Goal: Task Accomplishment & Management: Manage account settings

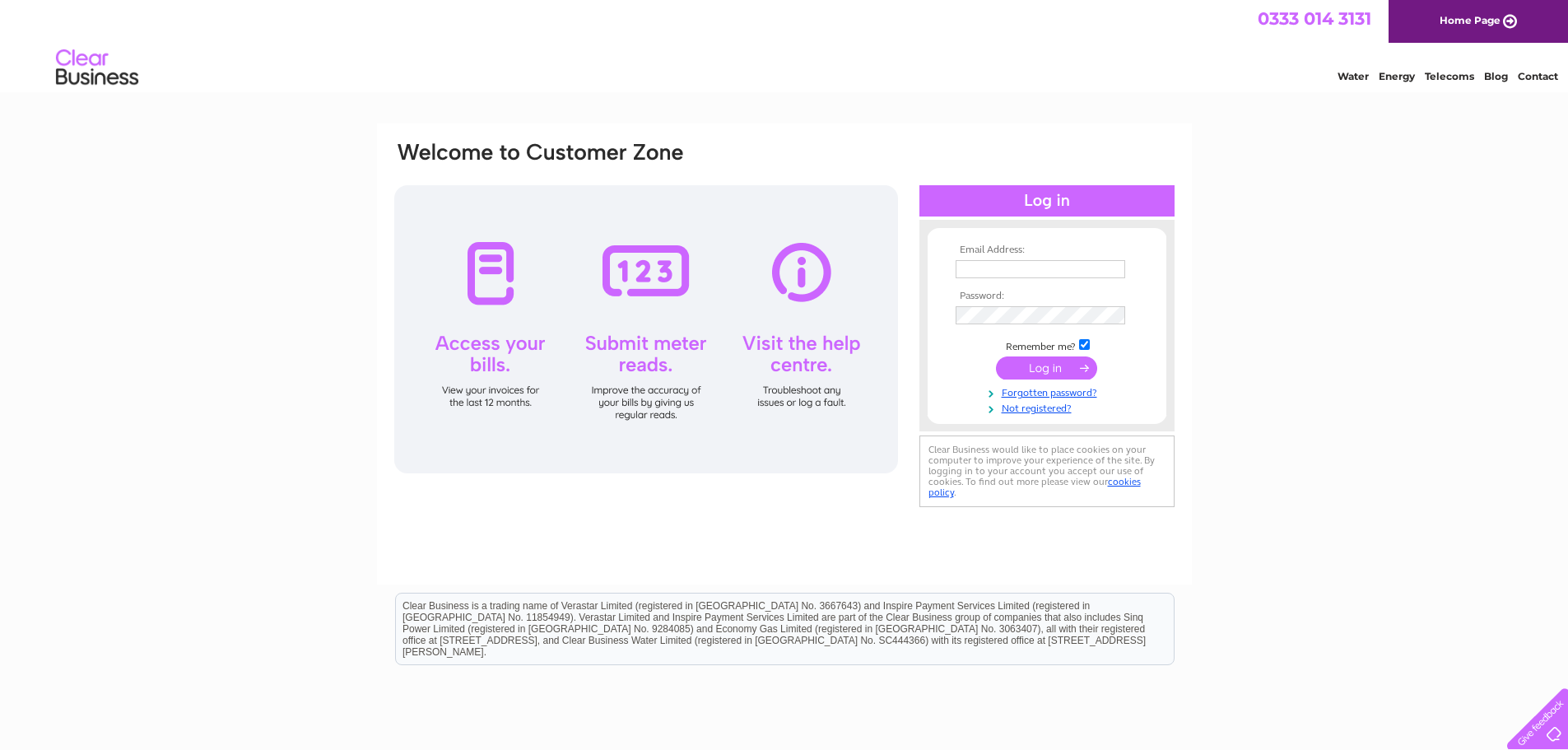
type input "purchases@redpathtyres.net"
click at [1024, 375] on input "submit" at bounding box center [1046, 367] width 101 height 23
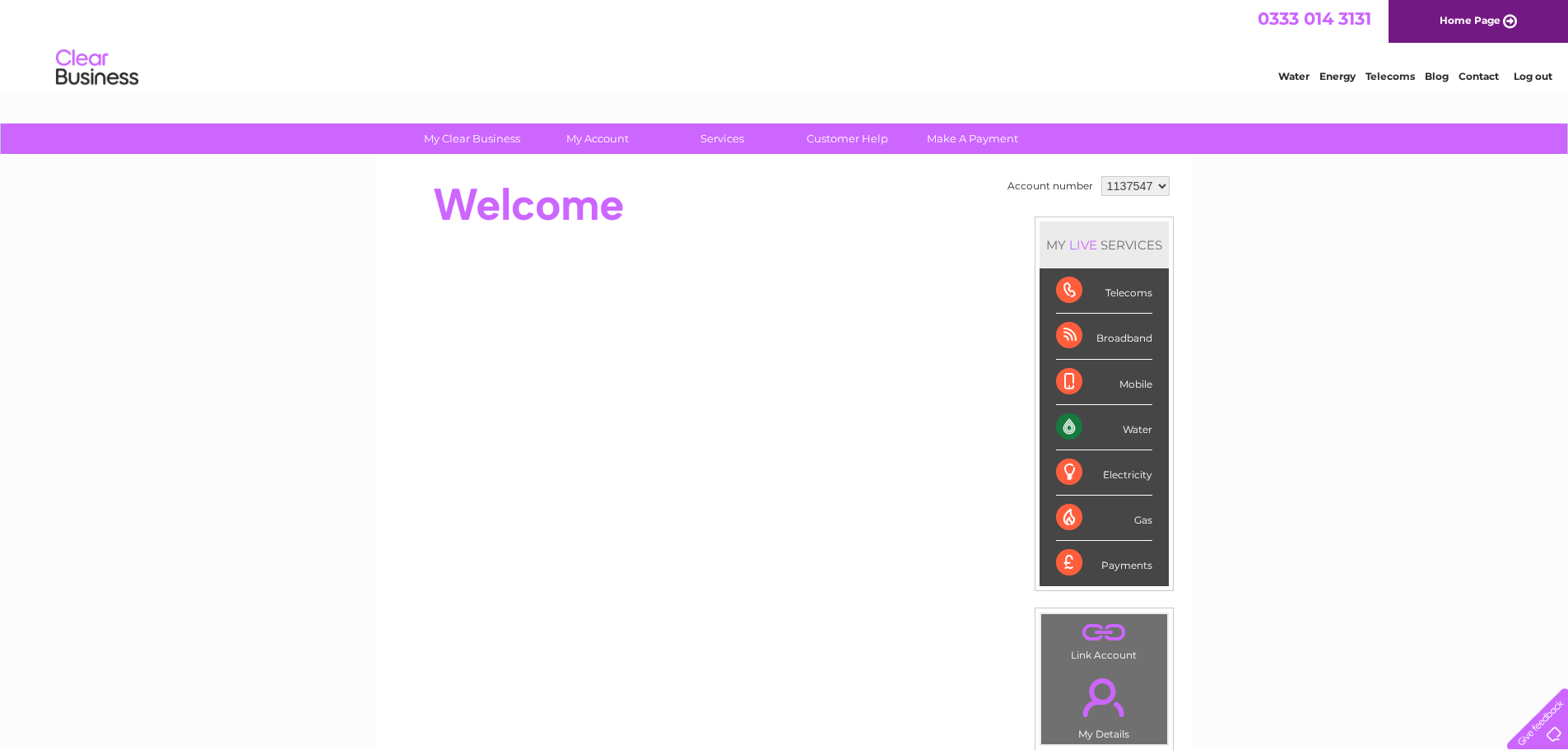
click at [1103, 416] on div "Water" at bounding box center [1104, 428] width 96 height 45
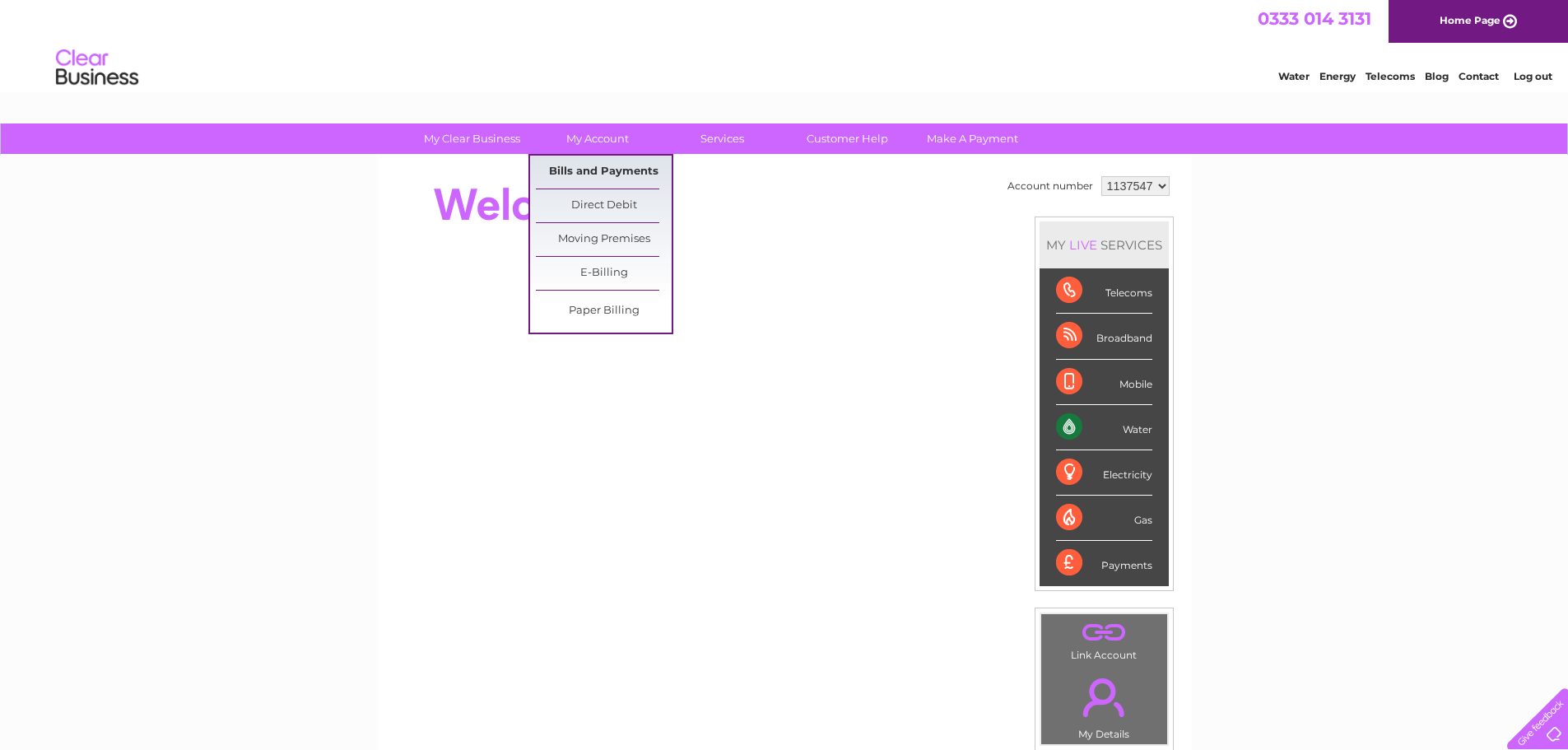
click at [583, 176] on link "Bills and Payments" at bounding box center [603, 173] width 135 height 33
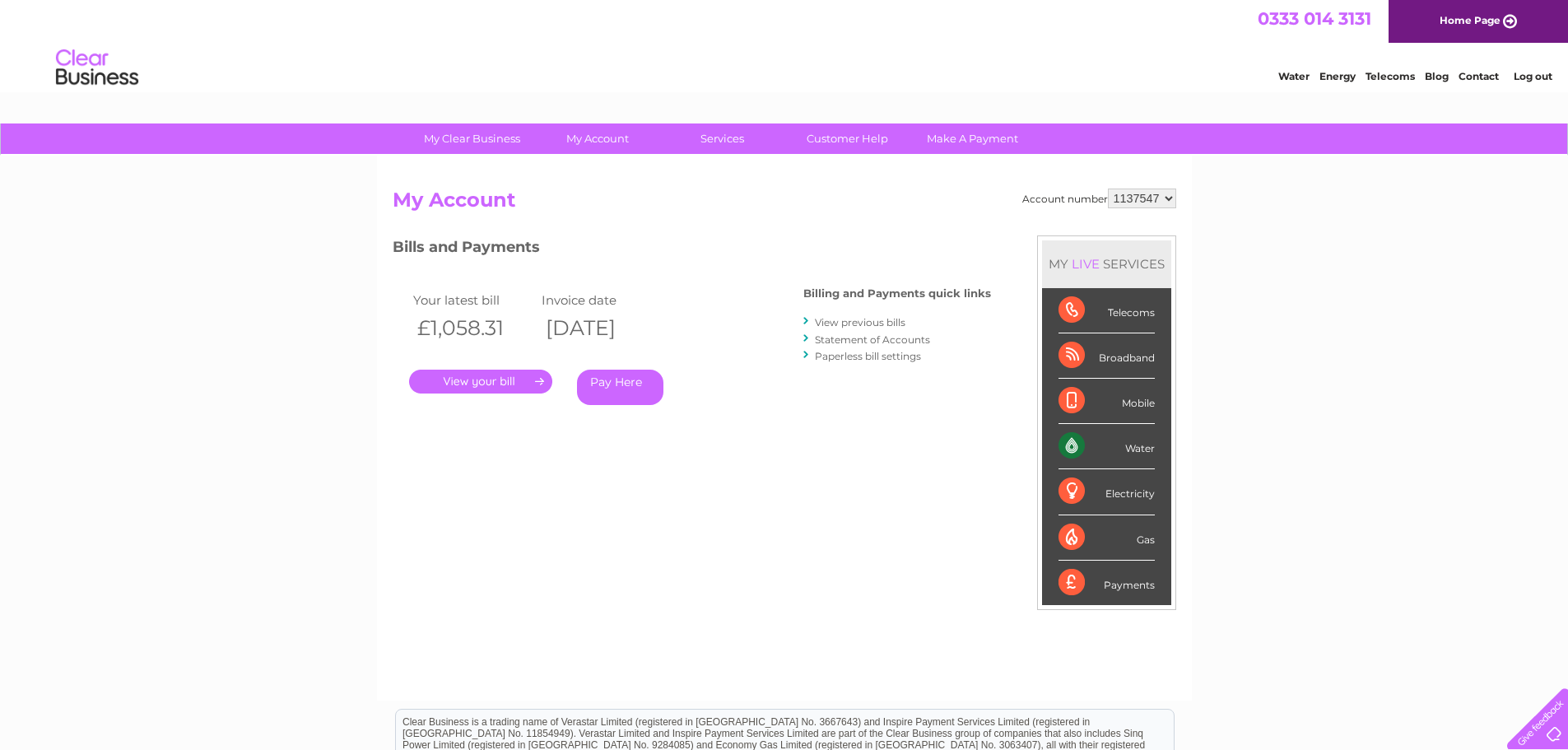
click at [520, 382] on link "." at bounding box center [481, 382] width 143 height 24
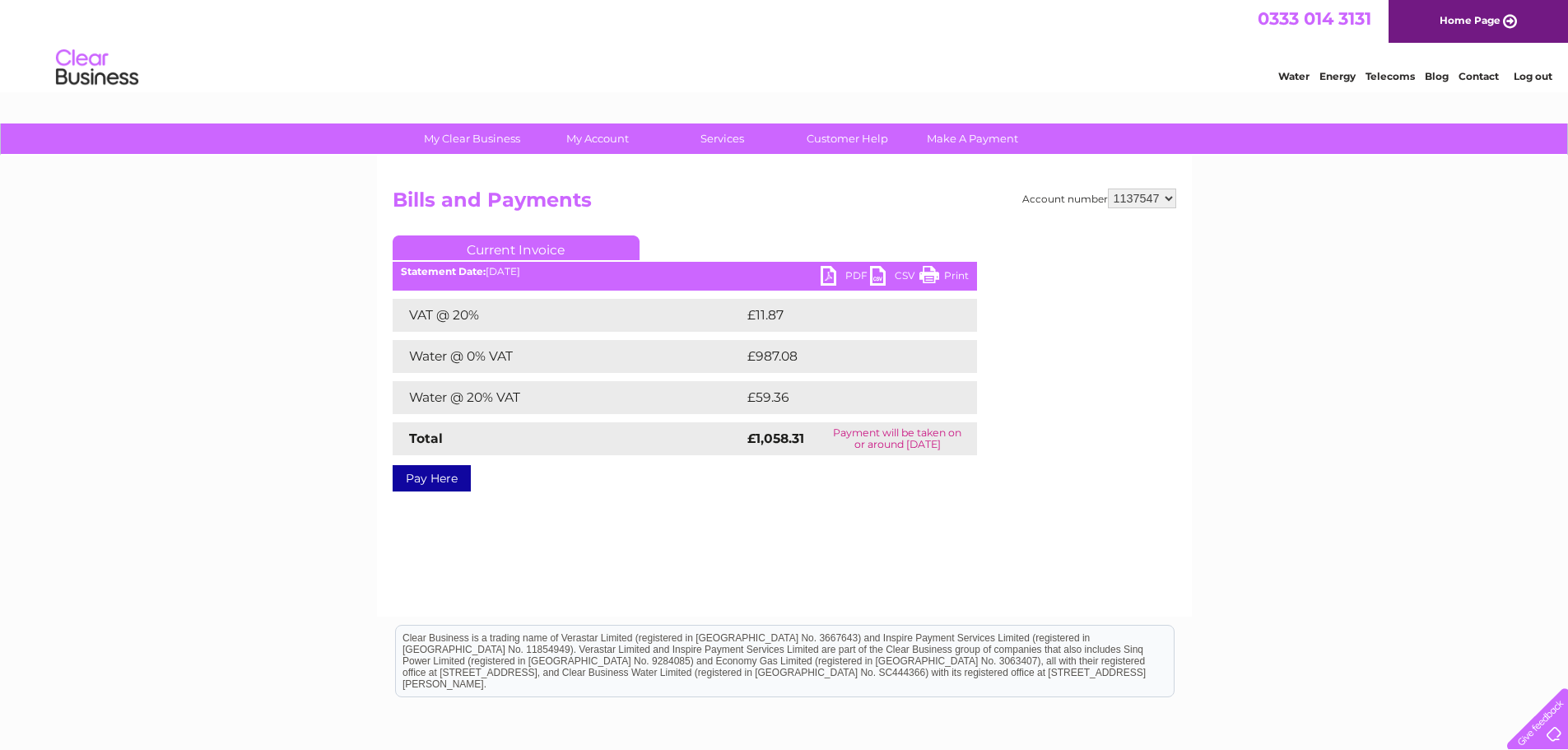
click at [844, 276] on link "PDF" at bounding box center [845, 278] width 49 height 24
